Goal: Task Accomplishment & Management: Use online tool/utility

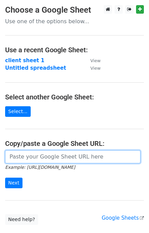
click at [44, 159] on input "url" at bounding box center [73, 156] width 136 height 13
click at [64, 156] on input "url" at bounding box center [73, 156] width 136 height 13
click at [47, 157] on input "url" at bounding box center [73, 156] width 136 height 13
click at [94, 154] on input "url" at bounding box center [73, 156] width 136 height 13
paste input "[URL][DOMAIN_NAME]"
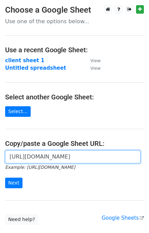
scroll to position [0, 147]
type input "[URL][DOMAIN_NAME]"
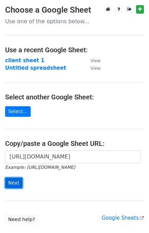
scroll to position [0, 0]
click at [13, 185] on input "Next" at bounding box center [13, 183] width 17 height 11
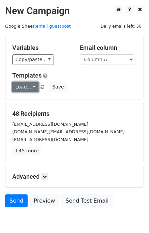
click at [27, 86] on link "Load..." at bounding box center [25, 87] width 26 height 11
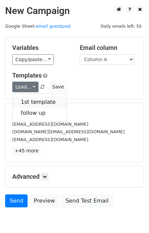
click at [33, 100] on link "1st template" at bounding box center [40, 102] width 54 height 11
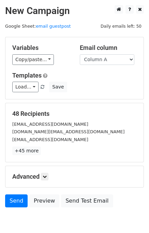
scroll to position [32, 0]
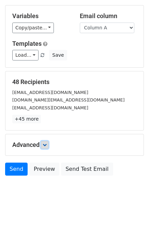
click at [45, 145] on icon at bounding box center [45, 145] width 4 height 4
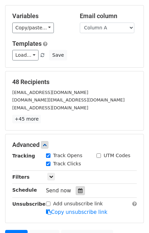
click at [78, 191] on icon at bounding box center [80, 190] width 4 height 5
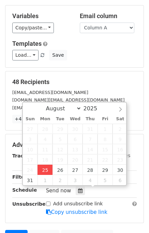
type input "2025-08-25 13:26"
type input "01"
type input "26"
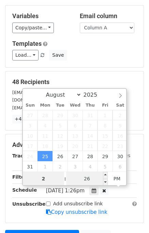
type input "2"
type input "2025-08-25 14:26"
type input "02"
click at [81, 176] on input "26" at bounding box center [87, 179] width 42 height 14
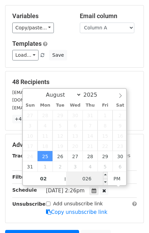
type input "26"
drag, startPoint x: 85, startPoint y: 178, endPoint x: 97, endPoint y: 182, distance: 13.1
click at [97, 182] on input "26" at bounding box center [87, 179] width 42 height 14
type input "00"
type input "2025-08-25 14:00"
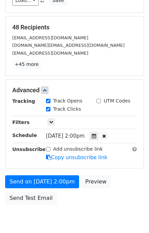
scroll to position [100, 0]
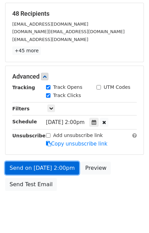
click at [59, 170] on link "Send on Aug 25 at 2:00pm" at bounding box center [42, 168] width 74 height 13
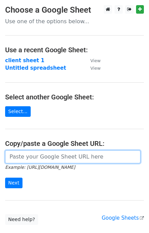
click at [27, 152] on input "url" at bounding box center [73, 156] width 136 height 13
type input "[URL][DOMAIN_NAME]"
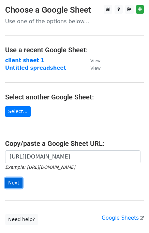
click at [17, 180] on input "Next" at bounding box center [13, 183] width 17 height 11
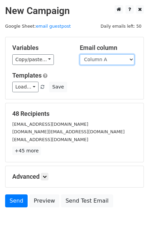
click at [105, 63] on select "Column A Column B Column C" at bounding box center [107, 59] width 55 height 11
select select "Column B"
click at [80, 54] on select "Column A Column B Column C" at bounding box center [107, 59] width 55 height 11
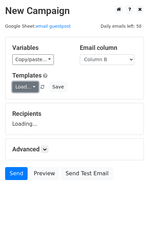
click at [31, 84] on link "Load..." at bounding box center [25, 87] width 26 height 11
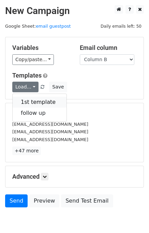
click at [36, 99] on link "1st template" at bounding box center [40, 102] width 54 height 11
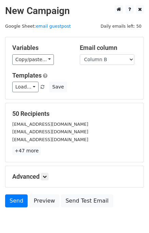
scroll to position [32, 0]
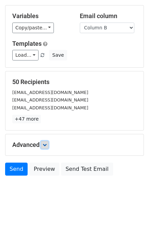
click at [47, 146] on icon at bounding box center [45, 145] width 4 height 4
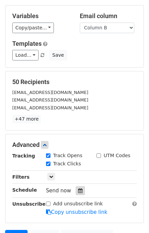
click at [78, 189] on icon at bounding box center [80, 190] width 4 height 5
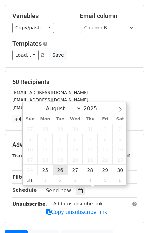
type input "2025-08-26 12:00"
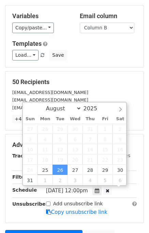
scroll to position [0, 0]
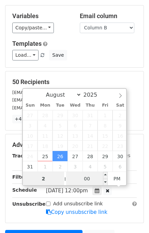
type input "2"
type input "2025-08-26 14:00"
type input "02"
click at [81, 182] on input "00" at bounding box center [87, 179] width 42 height 14
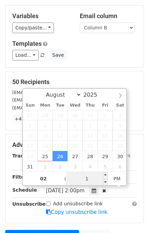
type input "10"
type input "2025-08-26 14:10"
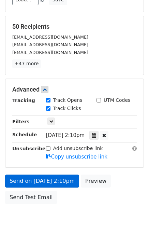
scroll to position [115, 0]
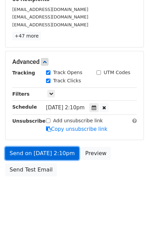
click at [50, 155] on link "Send on Aug 26 at 2:10pm" at bounding box center [42, 153] width 74 height 13
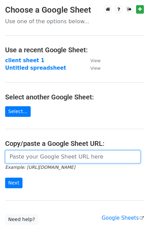
click at [42, 154] on input "url" at bounding box center [73, 156] width 136 height 13
type input "[URL][DOMAIN_NAME]"
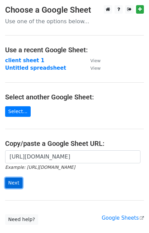
click at [9, 181] on input "Next" at bounding box center [13, 183] width 17 height 11
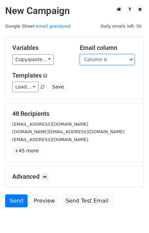
click at [122, 62] on select "Column A Column B Column C" at bounding box center [107, 59] width 55 height 11
select select "Column C"
click at [80, 54] on select "Column A Column B Column C" at bounding box center [107, 59] width 55 height 11
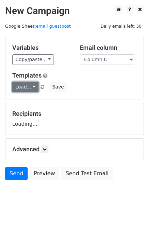
click at [29, 90] on link "Load..." at bounding box center [25, 87] width 26 height 11
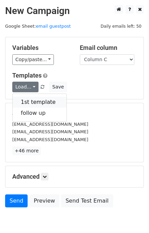
click at [34, 101] on link "1st template" at bounding box center [40, 102] width 54 height 11
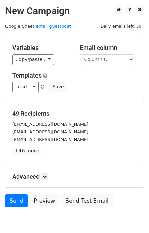
scroll to position [32, 0]
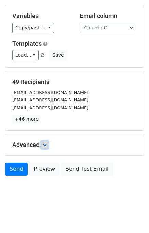
click at [46, 146] on icon at bounding box center [45, 145] width 4 height 4
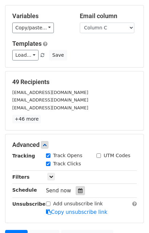
click at [78, 188] on icon at bounding box center [80, 190] width 4 height 5
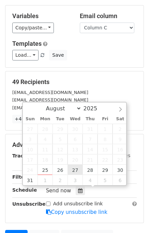
type input "2025-08-27 12:00"
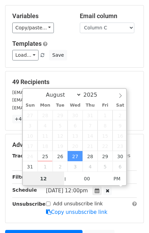
scroll to position [0, 0]
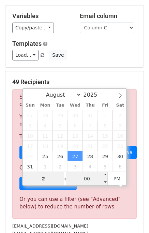
type input "2"
type input "2025-08-27 14:00"
type input "02"
click at [73, 176] on input "00" at bounding box center [87, 179] width 42 height 14
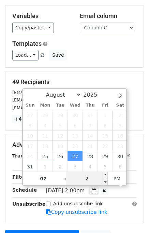
type input "20"
type input "2025-08-27 14:20"
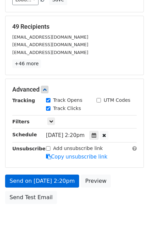
scroll to position [115, 0]
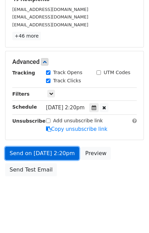
click at [62, 157] on link "Send on Aug 27 at 2:20pm" at bounding box center [42, 153] width 74 height 13
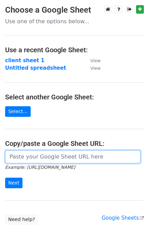
click at [51, 155] on input "url" at bounding box center [73, 156] width 136 height 13
type input "[URL][DOMAIN_NAME]"
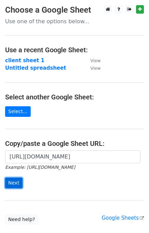
click at [14, 182] on input "Next" at bounding box center [13, 183] width 17 height 11
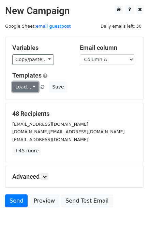
click at [30, 89] on link "Load..." at bounding box center [25, 87] width 26 height 11
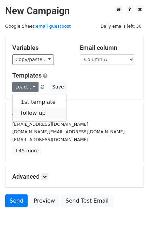
click at [30, 111] on link "follow up" at bounding box center [40, 113] width 54 height 11
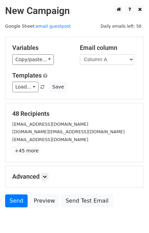
scroll to position [32, 0]
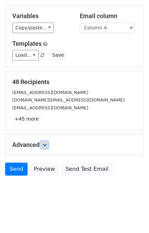
click at [44, 145] on link at bounding box center [45, 145] width 8 height 8
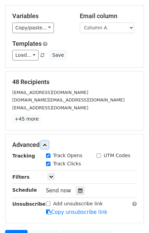
scroll to position [98, 0]
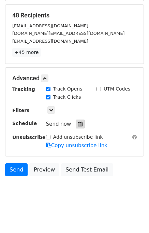
click at [77, 126] on div at bounding box center [80, 124] width 9 height 9
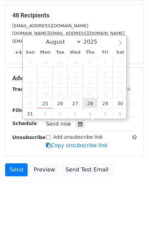
type input "2025-08-28 12:00"
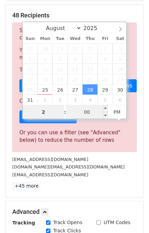
type input "2"
type input "2025-08-28 14:00"
type input "02"
click at [81, 111] on input "00" at bounding box center [87, 112] width 42 height 14
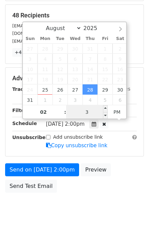
type input "30"
type input "2025-08-28 14:30"
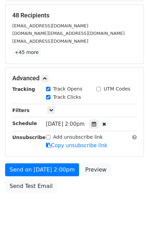
click at [125, 190] on div "Send on Aug 28 at 2:00pm Preview Send Test Email" at bounding box center [74, 179] width 149 height 33
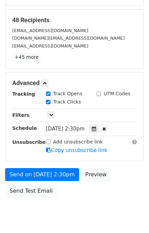
scroll to position [115, 0]
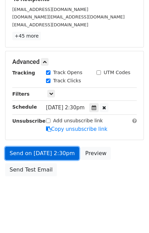
click at [60, 153] on link "Send on Aug 28 at 2:30pm" at bounding box center [42, 153] width 74 height 13
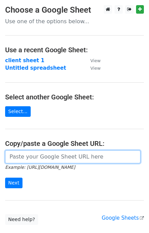
click at [16, 153] on input "url" at bounding box center [73, 156] width 136 height 13
type input "[URL][DOMAIN_NAME]"
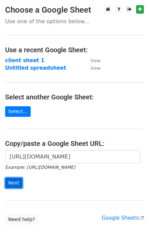
click at [11, 181] on input "Next" at bounding box center [13, 183] width 17 height 11
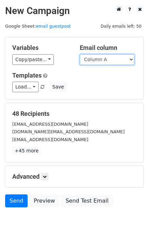
click at [103, 62] on select "Column A Column B Column C" at bounding box center [107, 59] width 55 height 11
select select "Column B"
click at [80, 54] on select "Column A Column B Column C" at bounding box center [107, 59] width 55 height 11
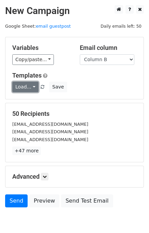
click at [32, 86] on link "Load..." at bounding box center [25, 87] width 26 height 11
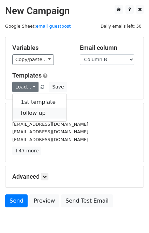
click at [30, 110] on link "follow up" at bounding box center [40, 113] width 54 height 11
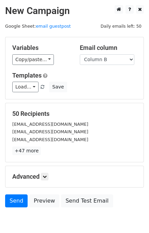
scroll to position [32, 0]
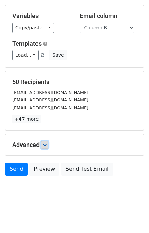
click at [47, 144] on icon at bounding box center [45, 145] width 4 height 4
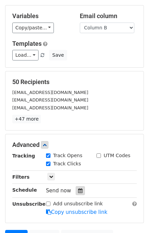
click at [78, 192] on icon at bounding box center [80, 190] width 4 height 5
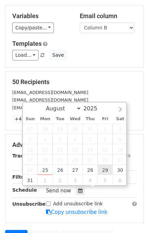
type input "2025-08-29 12:00"
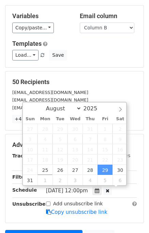
scroll to position [0, 0]
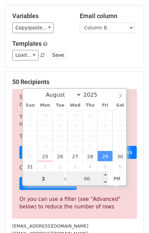
type input "2"
type input "2025-08-29 14:00"
type input "02"
click at [81, 179] on input "00" at bounding box center [87, 179] width 42 height 14
type input "40"
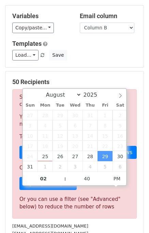
type input "2025-08-29 14:40"
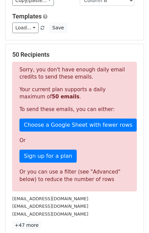
scroll to position [82, 0]
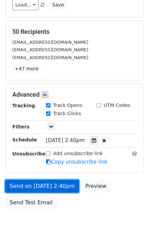
click at [63, 188] on link "Send on Aug 29 at 2:40pm" at bounding box center [42, 186] width 74 height 13
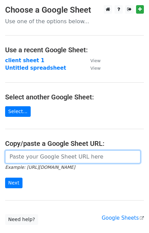
click at [42, 155] on input "url" at bounding box center [73, 156] width 136 height 13
type input "https://docs.google.com/spreadsheets/d/1jMjjPZNtwgxVWibKWAKnIh5ztCjRHZUB3JYr6dF…"
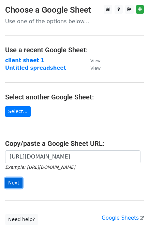
click at [17, 182] on input "Next" at bounding box center [13, 183] width 17 height 11
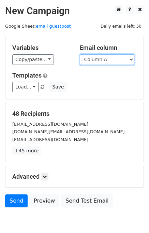
click at [110, 59] on select "Column A Column B Column C" at bounding box center [107, 59] width 55 height 11
select select "Column C"
click at [80, 54] on select "Column A Column B Column C" at bounding box center [107, 59] width 55 height 11
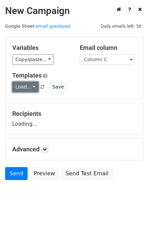
click at [31, 89] on link "Load..." at bounding box center [25, 87] width 26 height 11
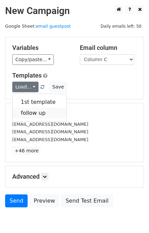
click at [36, 111] on link "follow up" at bounding box center [40, 113] width 54 height 11
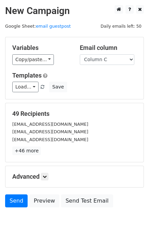
scroll to position [32, 0]
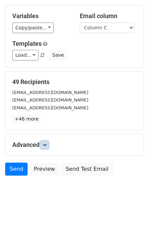
click at [46, 145] on icon at bounding box center [45, 145] width 4 height 4
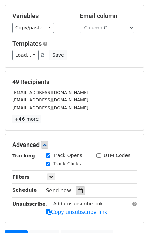
click at [78, 190] on icon at bounding box center [80, 190] width 4 height 5
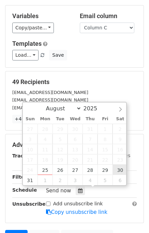
type input "[DATE] 12:00"
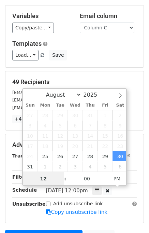
scroll to position [0, 0]
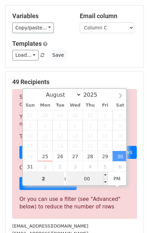
type input "2"
type input "[DATE] 14:00"
type input "02"
click at [90, 176] on input "00" at bounding box center [87, 179] width 42 height 14
type input "50"
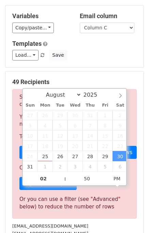
type input "[DATE] 14:50"
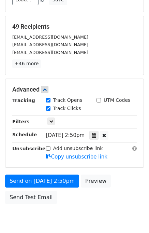
scroll to position [115, 0]
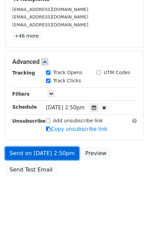
click at [69, 156] on link "Send on [DATE] 2:50pm" at bounding box center [42, 153] width 74 height 13
